Goal: Information Seeking & Learning: Learn about a topic

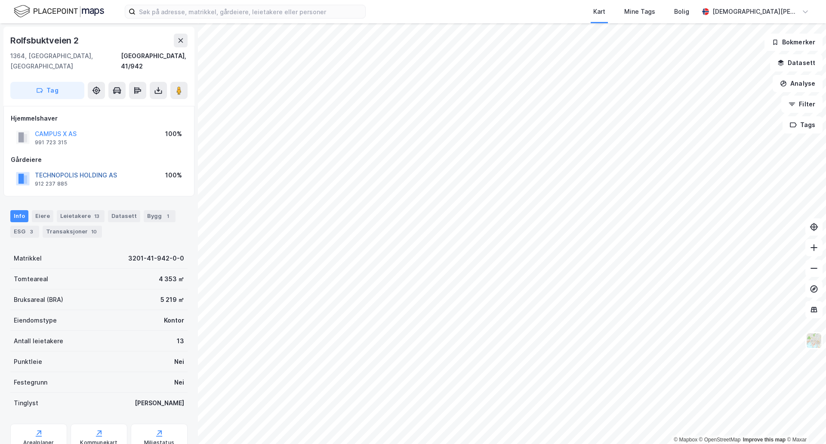
click at [0, 0] on button "TECHNOPOLIS HOLDING AS" at bounding box center [0, 0] width 0 height 0
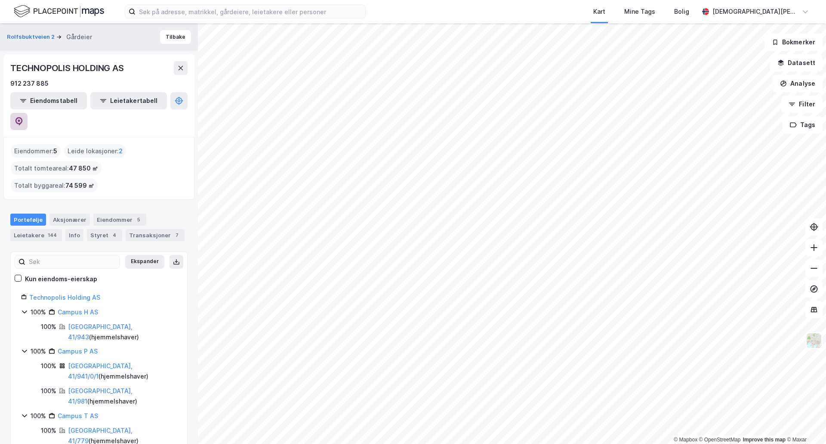
click at [23, 117] on icon at bounding box center [18, 121] width 7 height 9
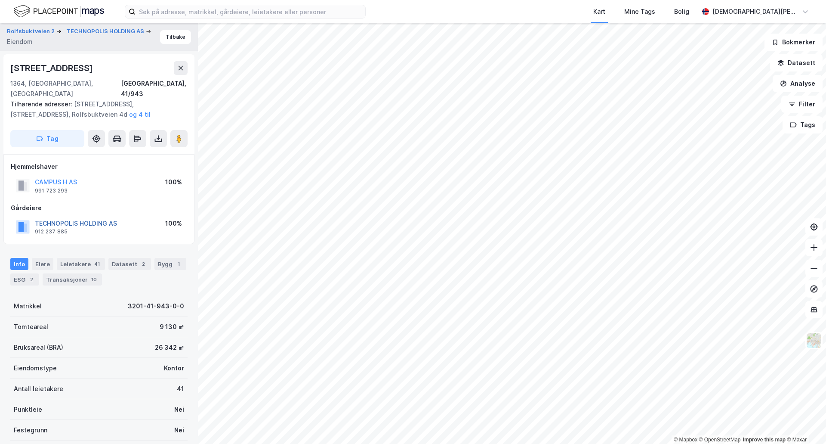
click at [0, 0] on button "TECHNOPOLIS HOLDING AS" at bounding box center [0, 0] width 0 height 0
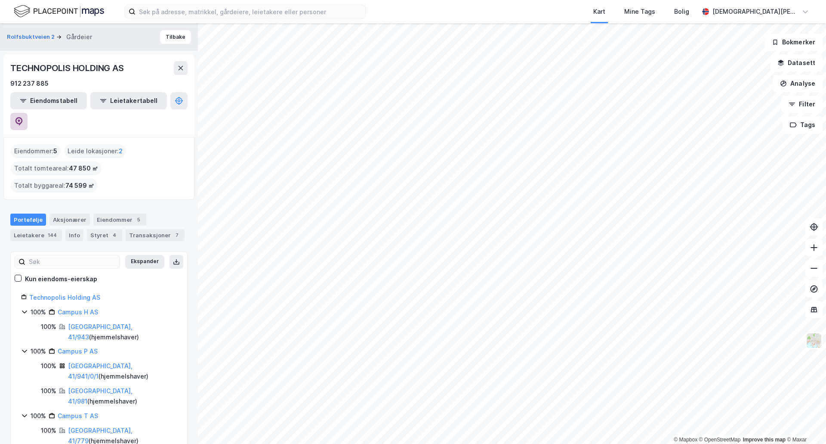
click at [28, 113] on button at bounding box center [18, 121] width 17 height 17
